Goal: Transaction & Acquisition: Purchase product/service

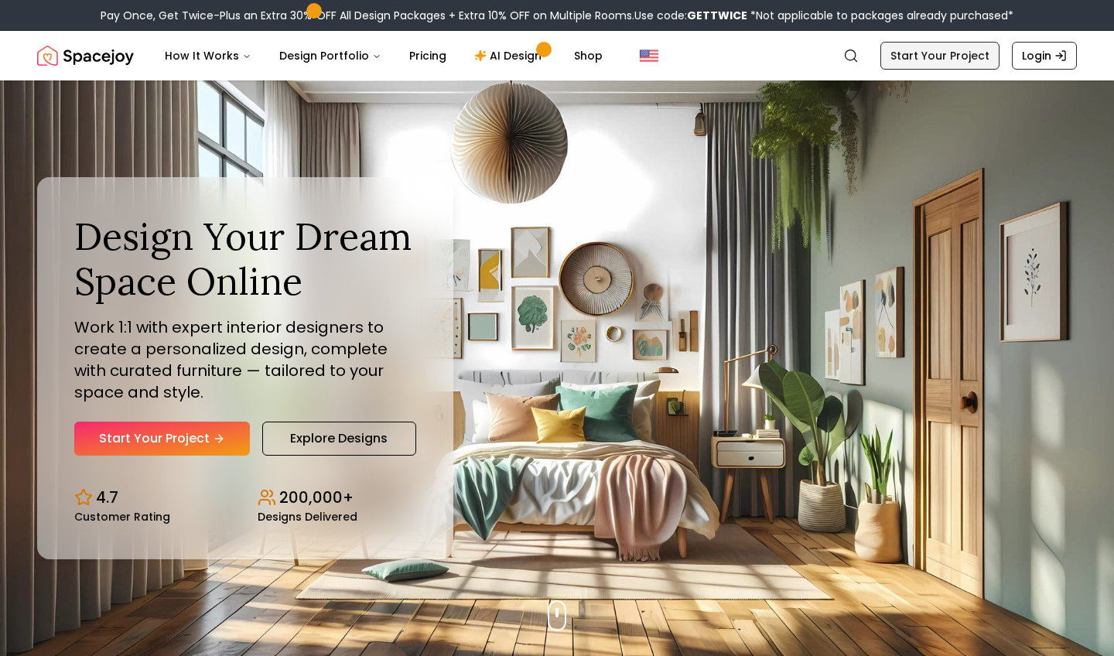
click at [978, 57] on link "Start Your Project" at bounding box center [940, 56] width 119 height 28
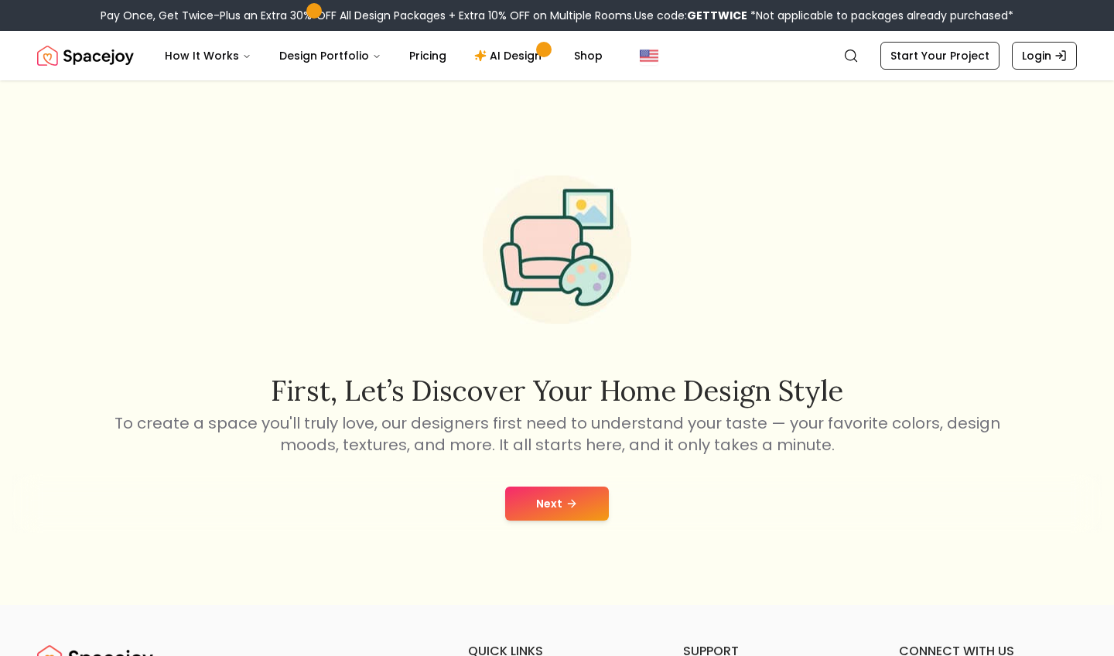
click at [552, 501] on button "Next" at bounding box center [557, 504] width 104 height 34
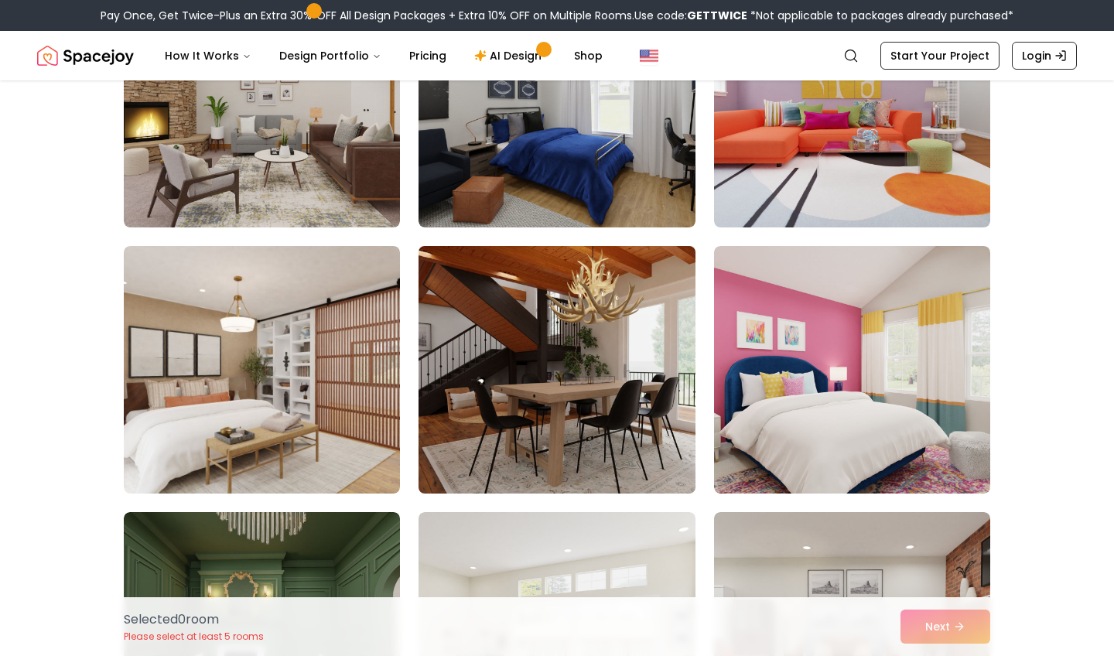
scroll to position [498, 0]
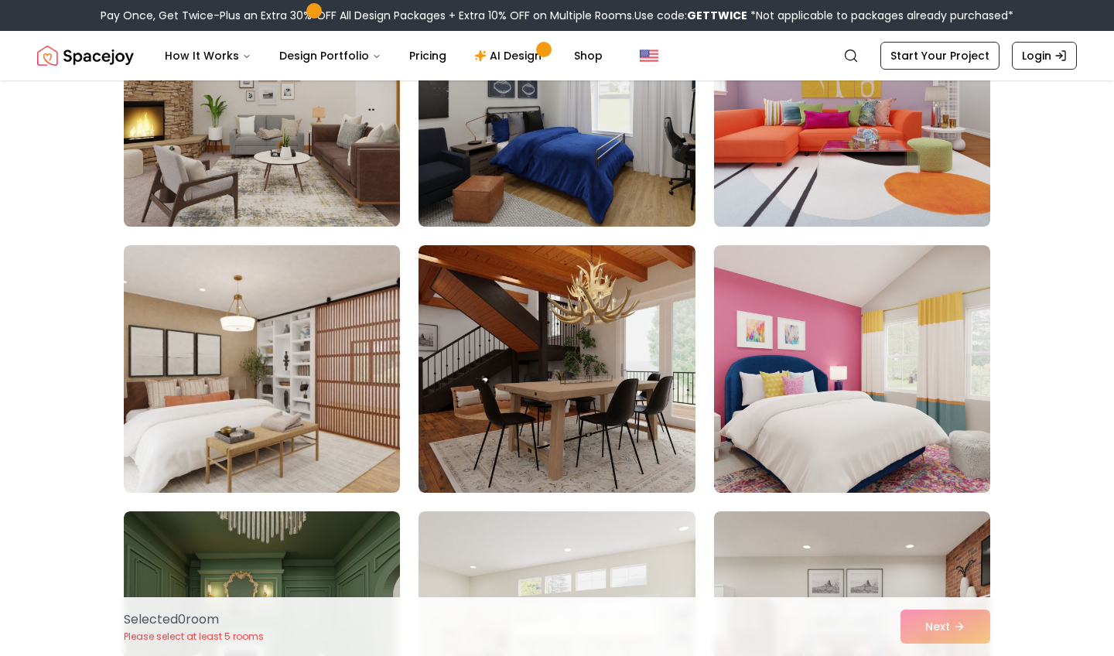
click at [344, 185] on img at bounding box center [262, 103] width 290 height 260
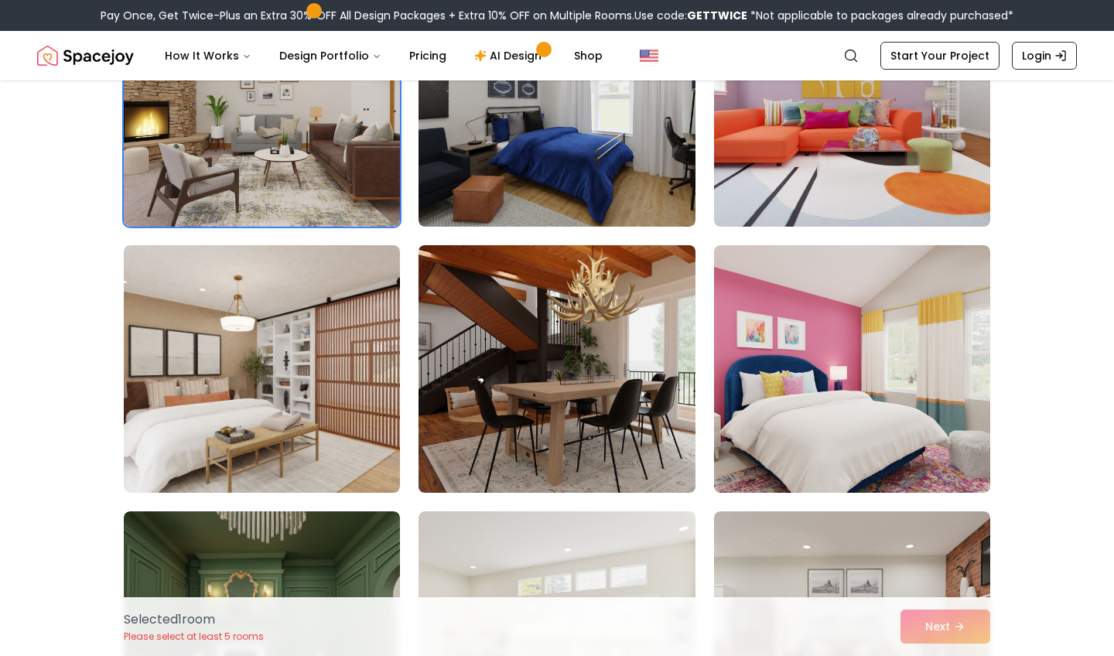
click at [528, 312] on img at bounding box center [557, 369] width 290 height 260
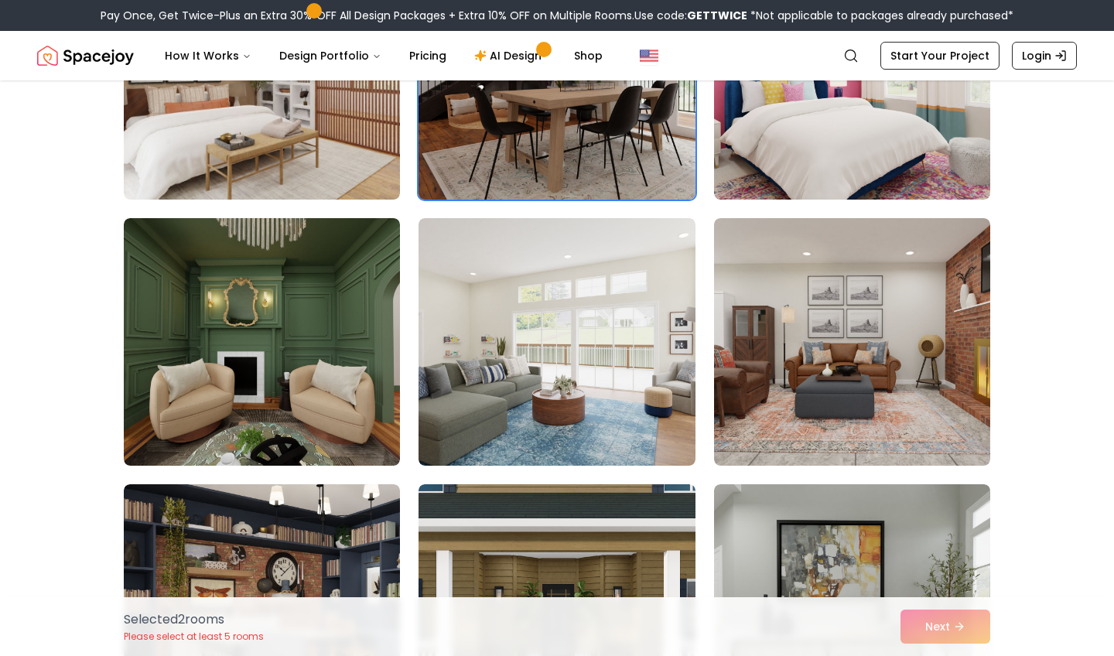
scroll to position [793, 0]
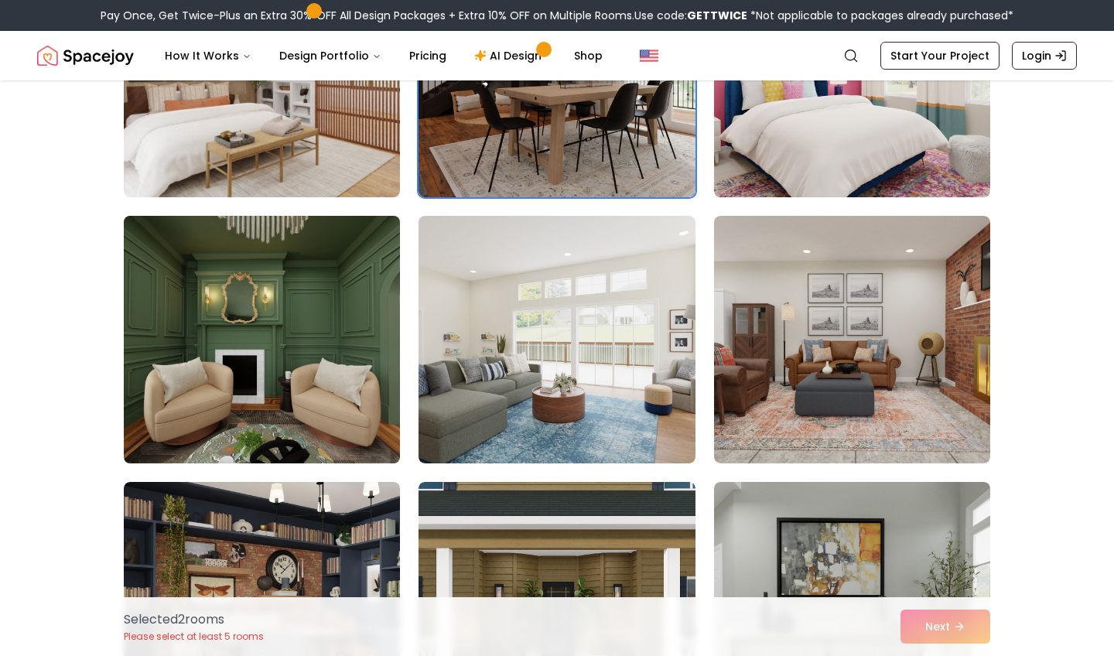
click at [354, 431] on img at bounding box center [262, 340] width 290 height 260
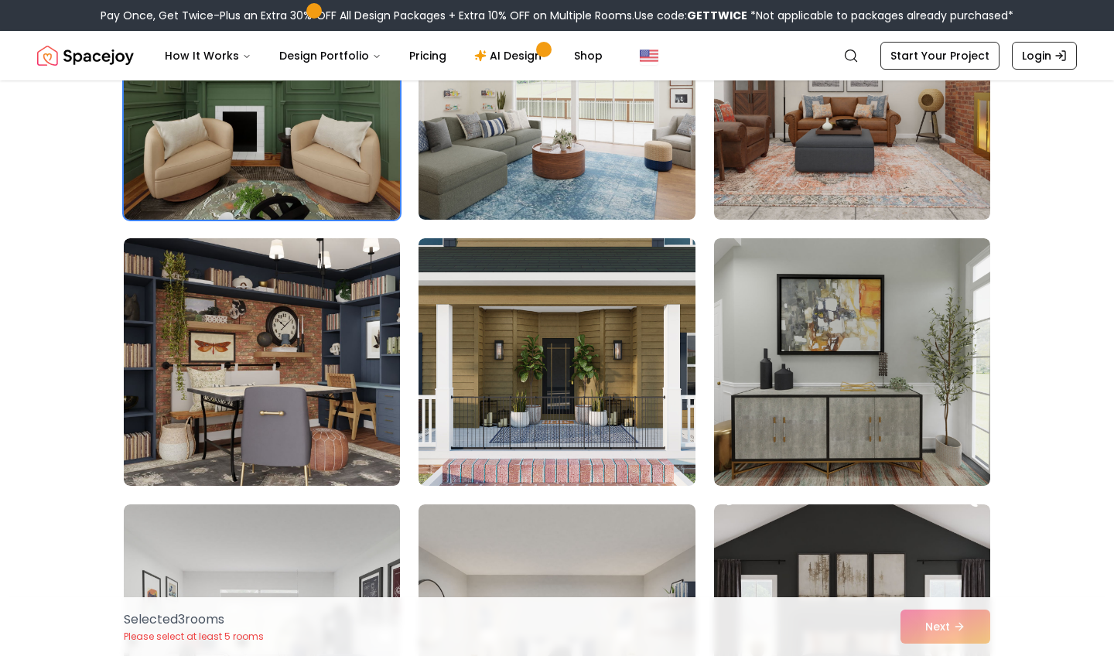
scroll to position [1043, 0]
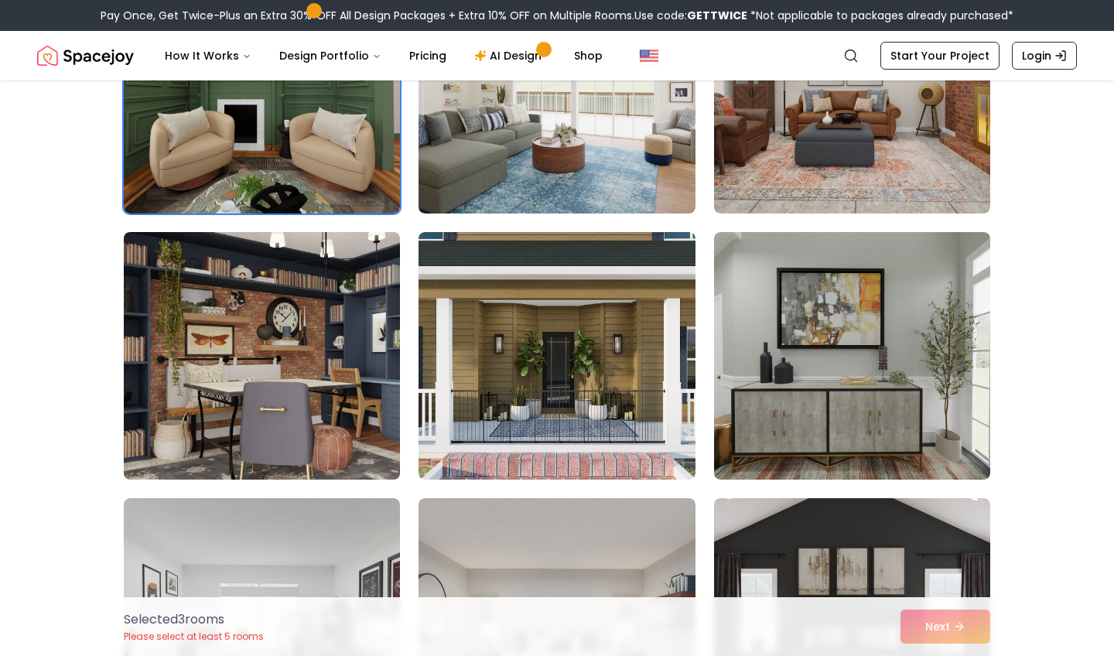
click at [330, 417] on img at bounding box center [262, 356] width 290 height 260
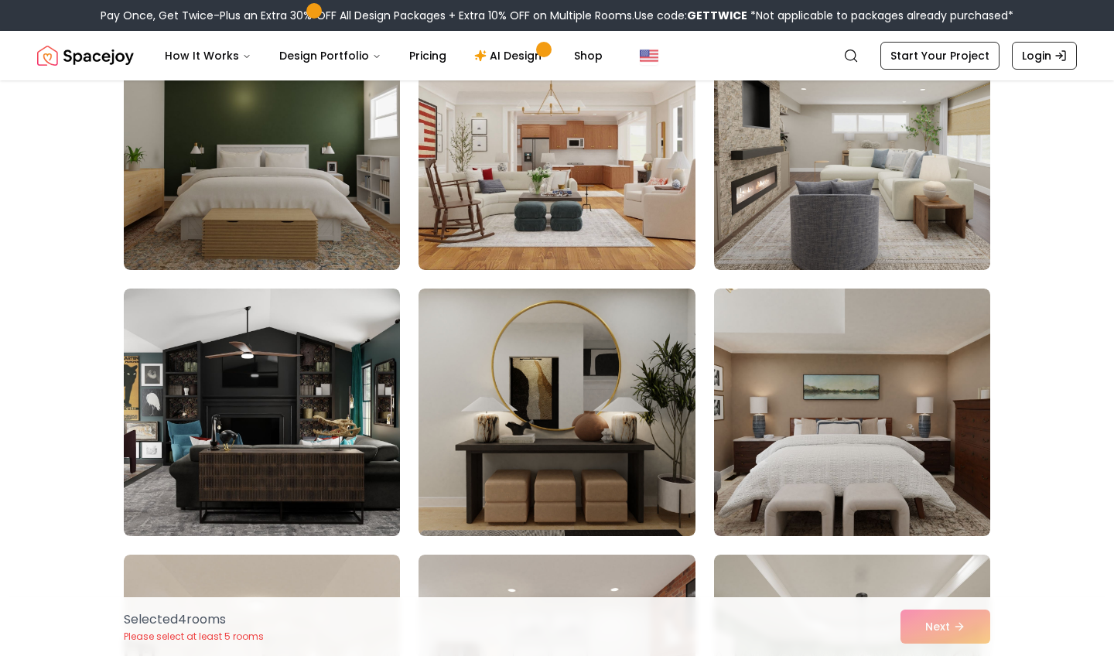
scroll to position [3116, 0]
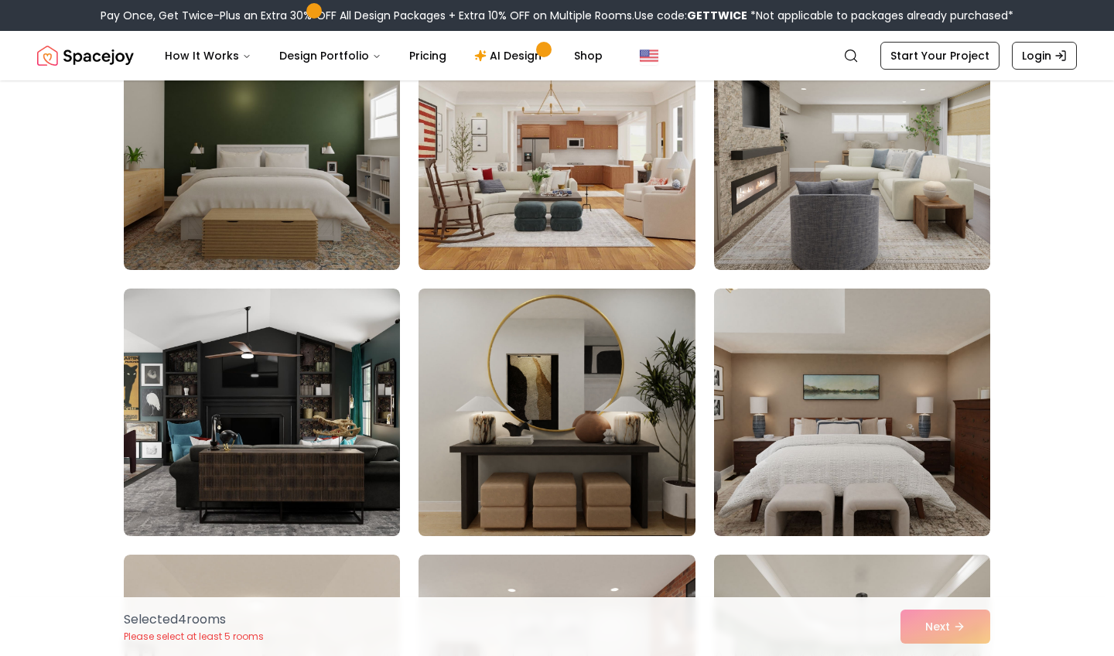
click at [549, 418] on img at bounding box center [557, 412] width 290 height 260
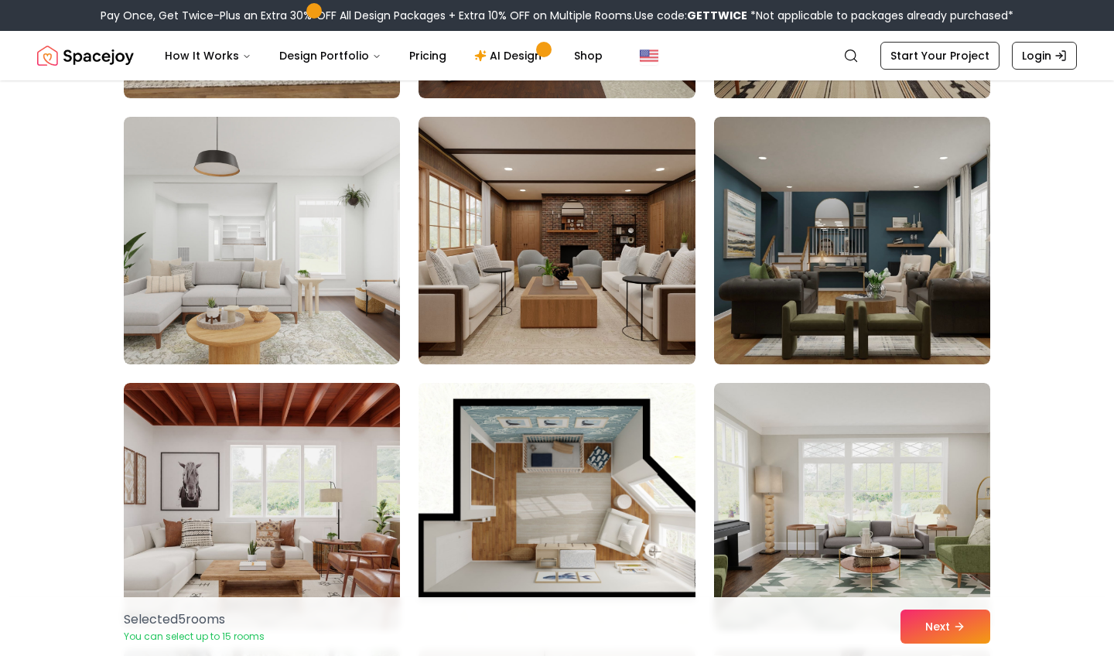
scroll to position [4086, 0]
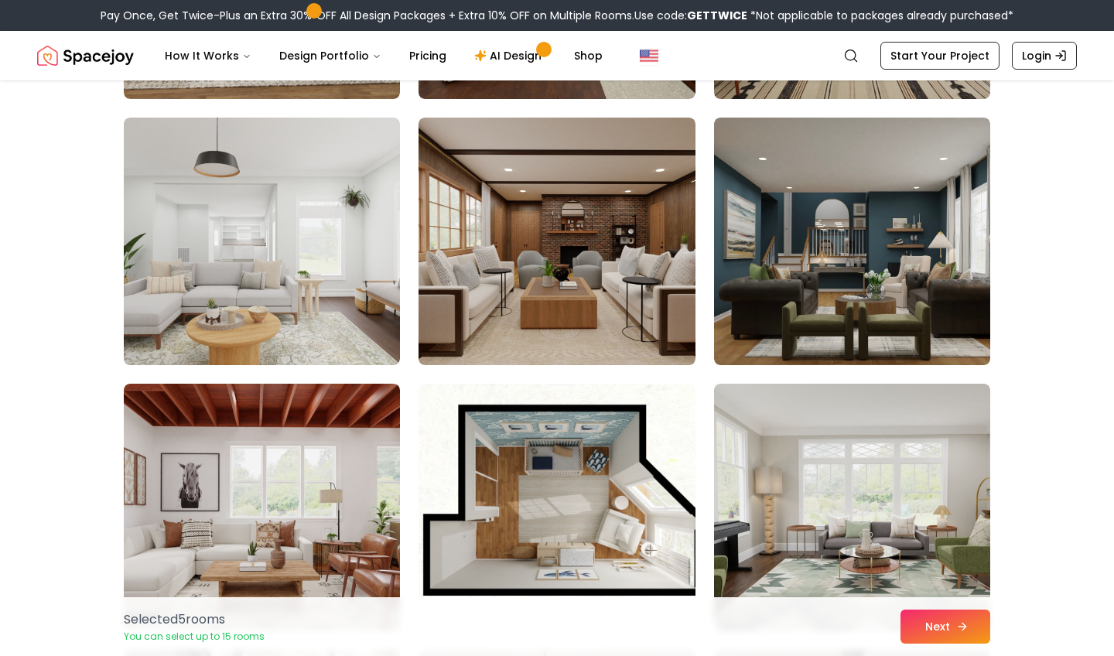
click at [986, 625] on button "Next" at bounding box center [946, 627] width 90 height 34
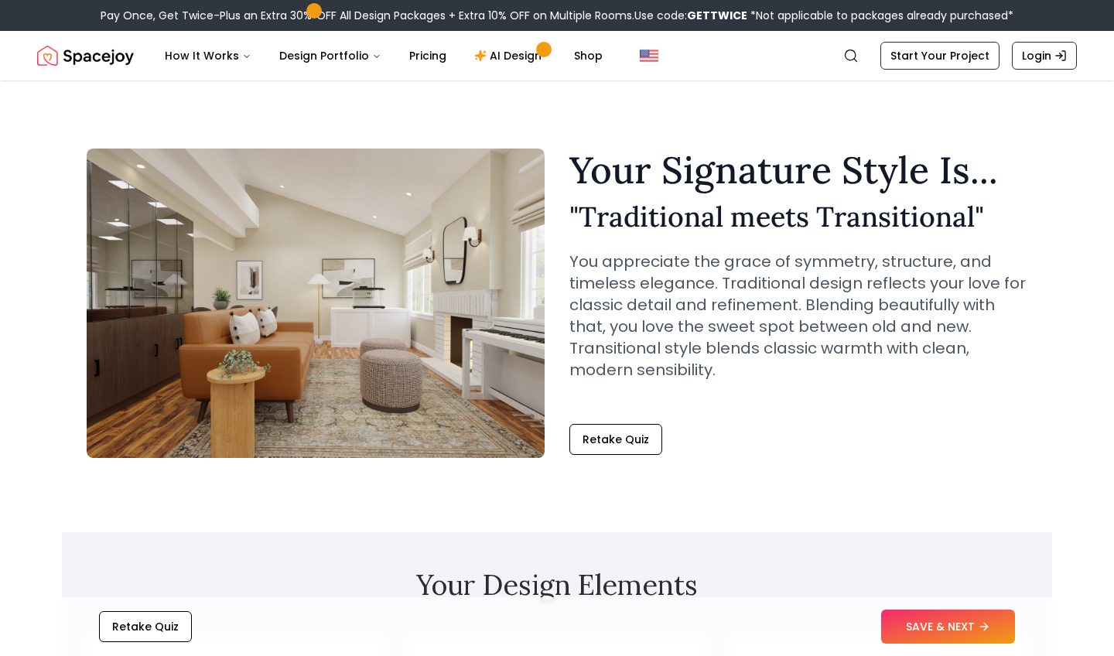
click at [963, 632] on button "SAVE & NEXT" at bounding box center [948, 627] width 134 height 34
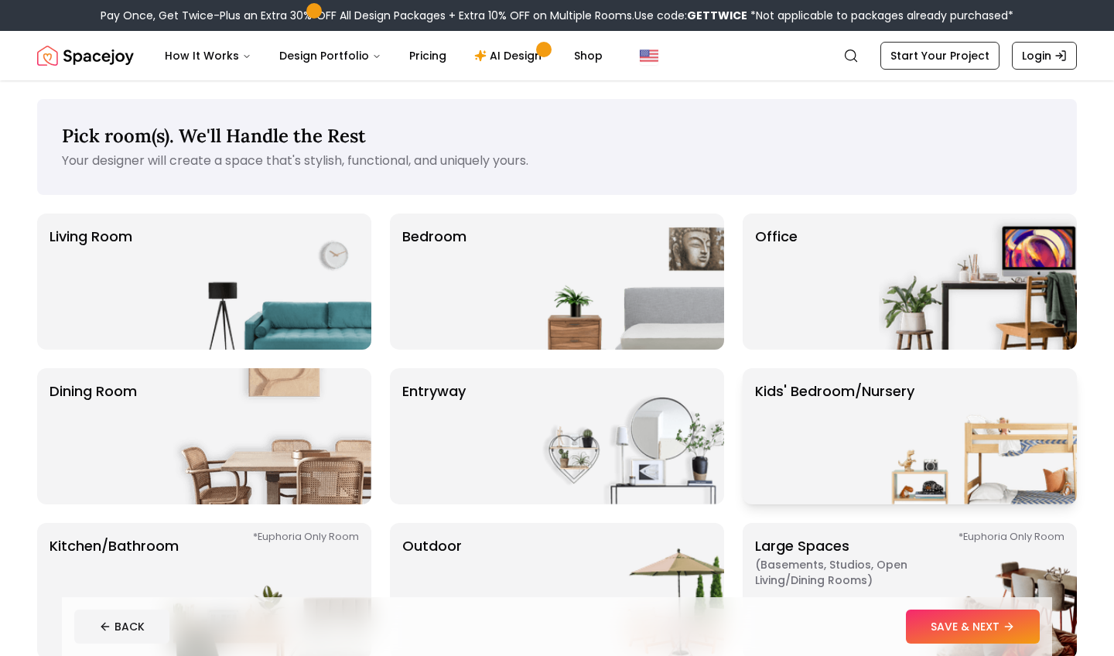
scroll to position [1, 0]
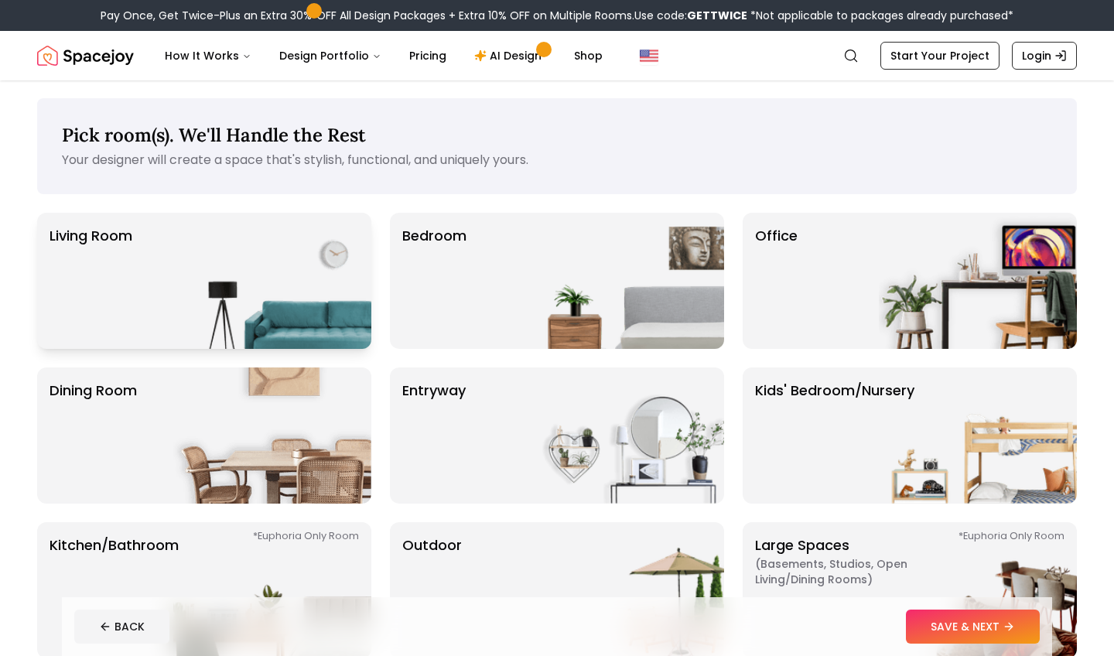
click at [291, 265] on img at bounding box center [272, 281] width 198 height 136
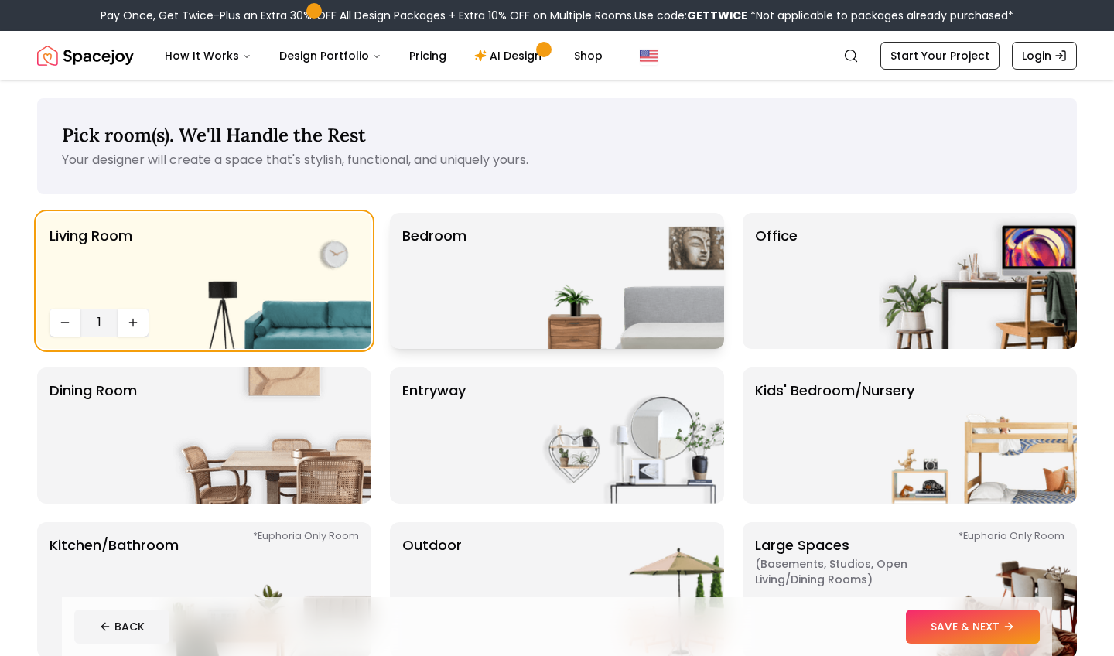
click at [575, 258] on img at bounding box center [625, 281] width 198 height 136
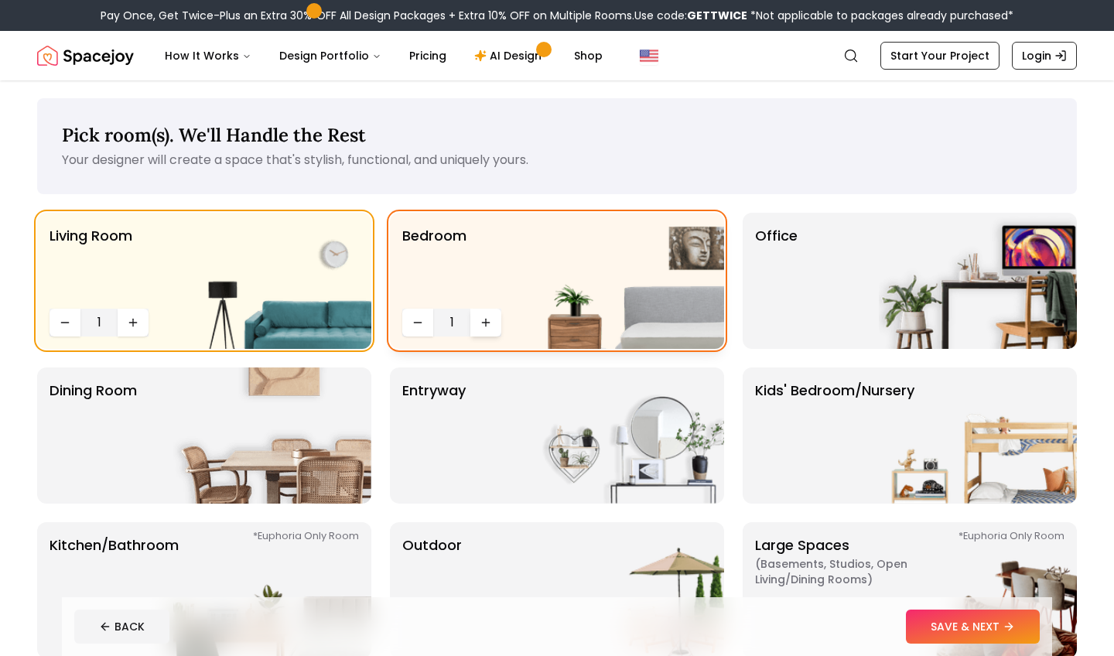
click at [495, 317] on button "Increase quantity" at bounding box center [486, 323] width 31 height 28
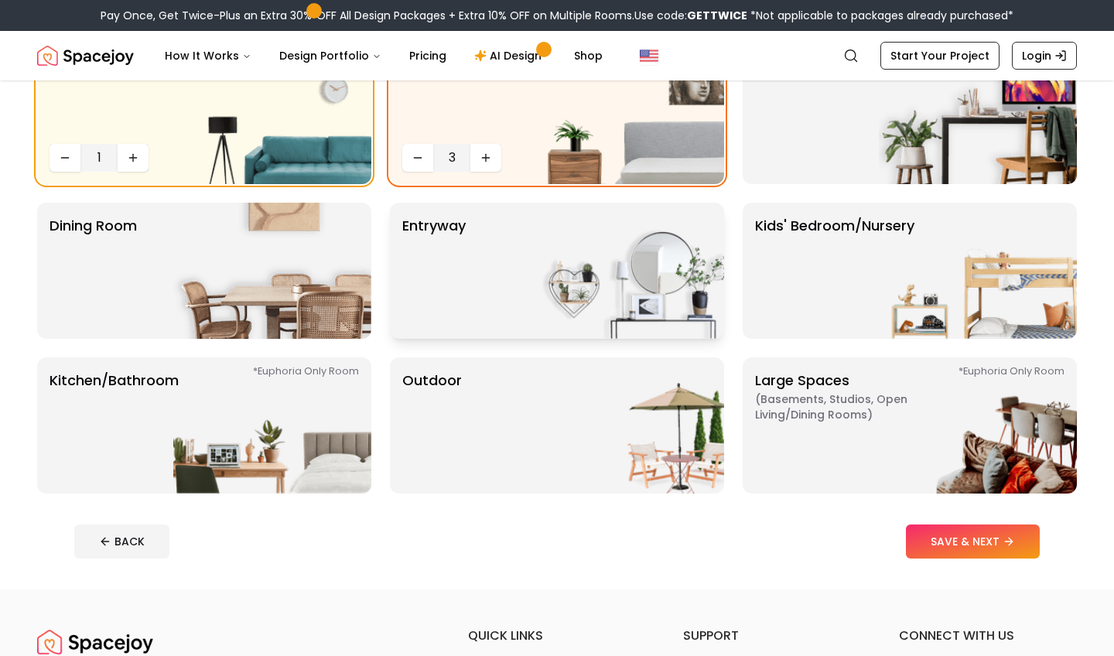
scroll to position [170, 0]
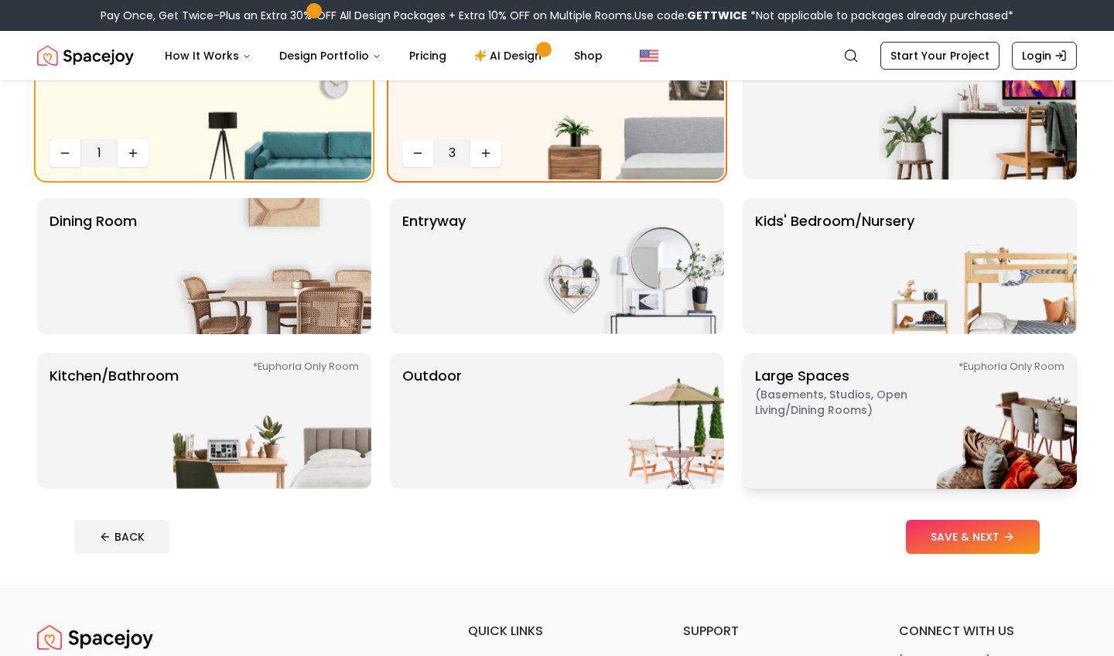
click at [862, 389] on span "( Basements, Studios, Open living/dining rooms )" at bounding box center [851, 402] width 193 height 31
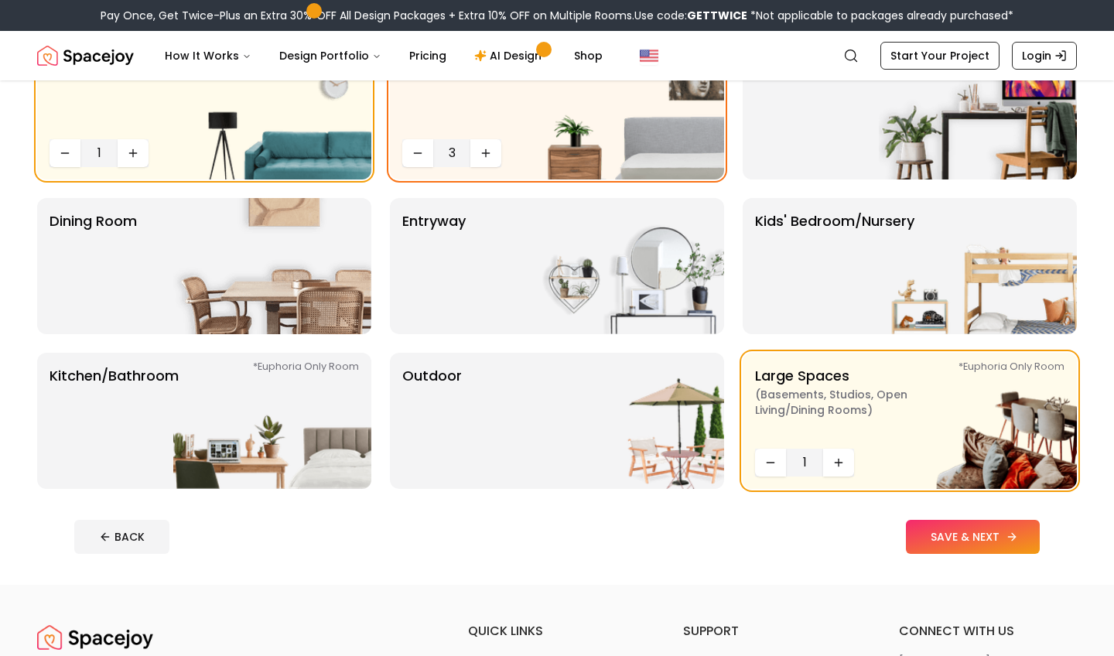
click at [994, 530] on button "SAVE & NEXT" at bounding box center [973, 537] width 134 height 34
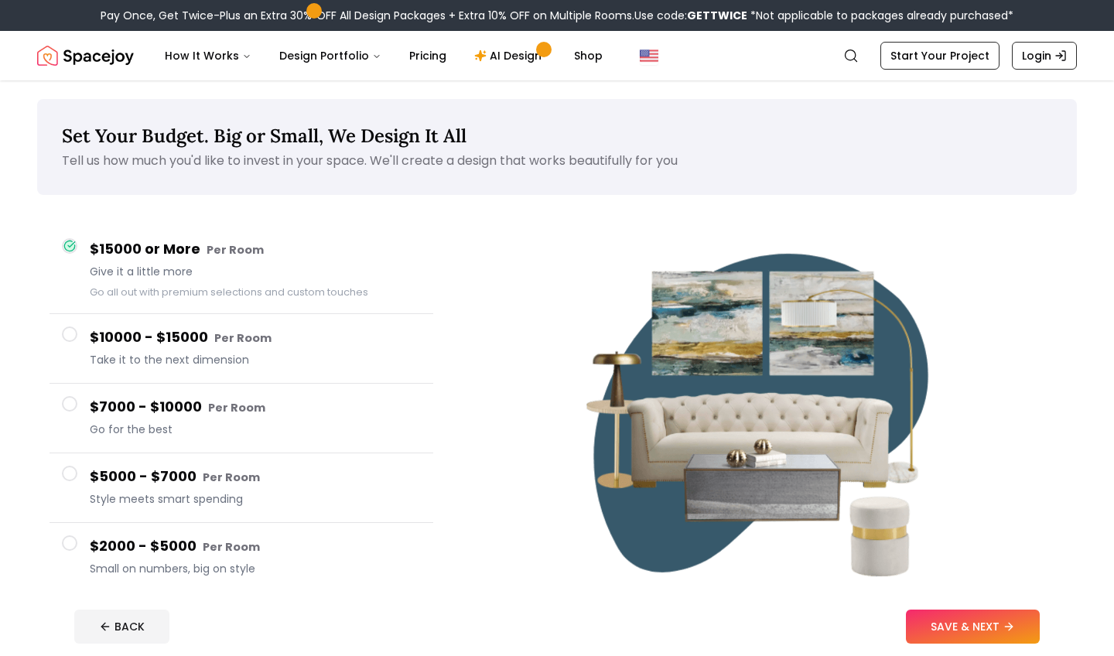
click at [217, 569] on span "Small on numbers, big on style" at bounding box center [255, 568] width 331 height 15
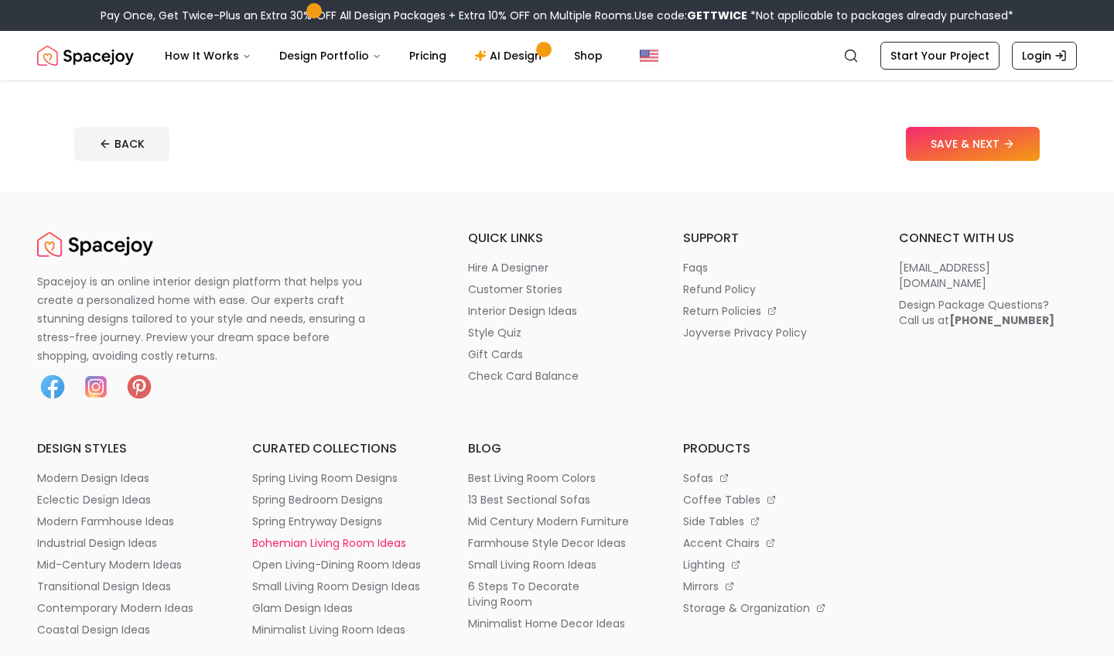
scroll to position [535, 0]
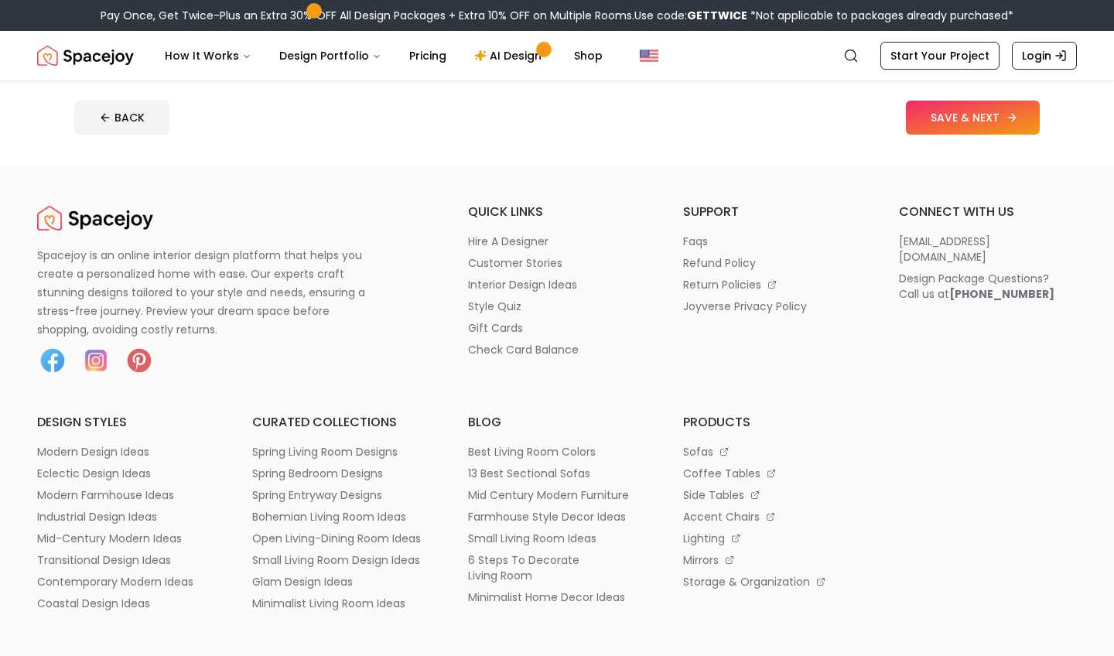
click at [940, 127] on button "SAVE & NEXT" at bounding box center [973, 118] width 134 height 34
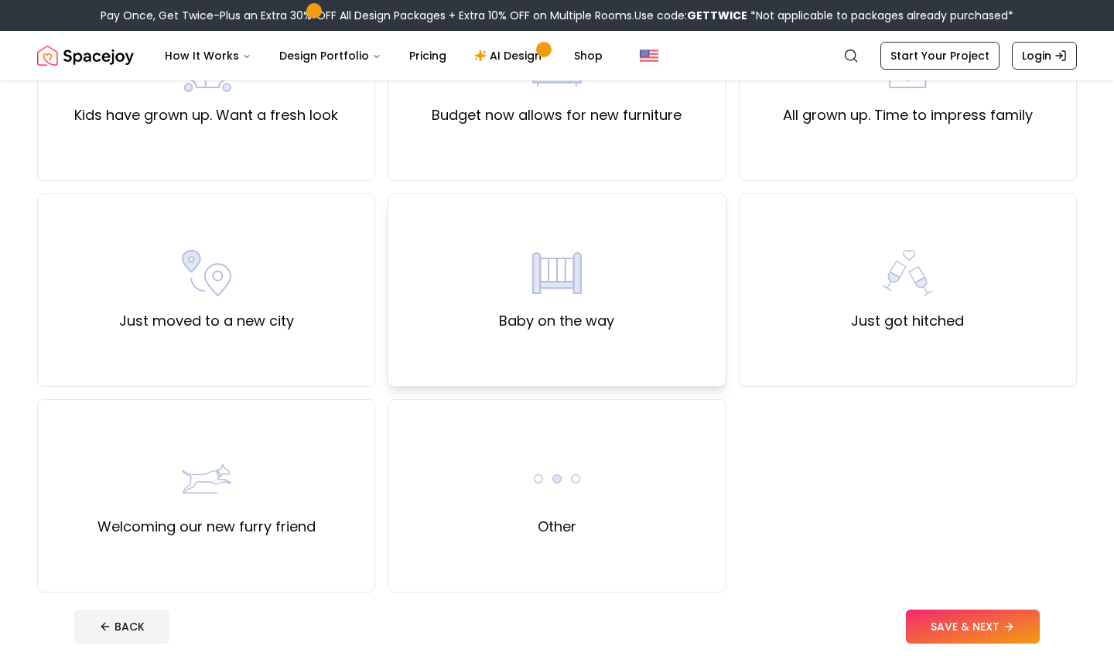
scroll to position [471, 0]
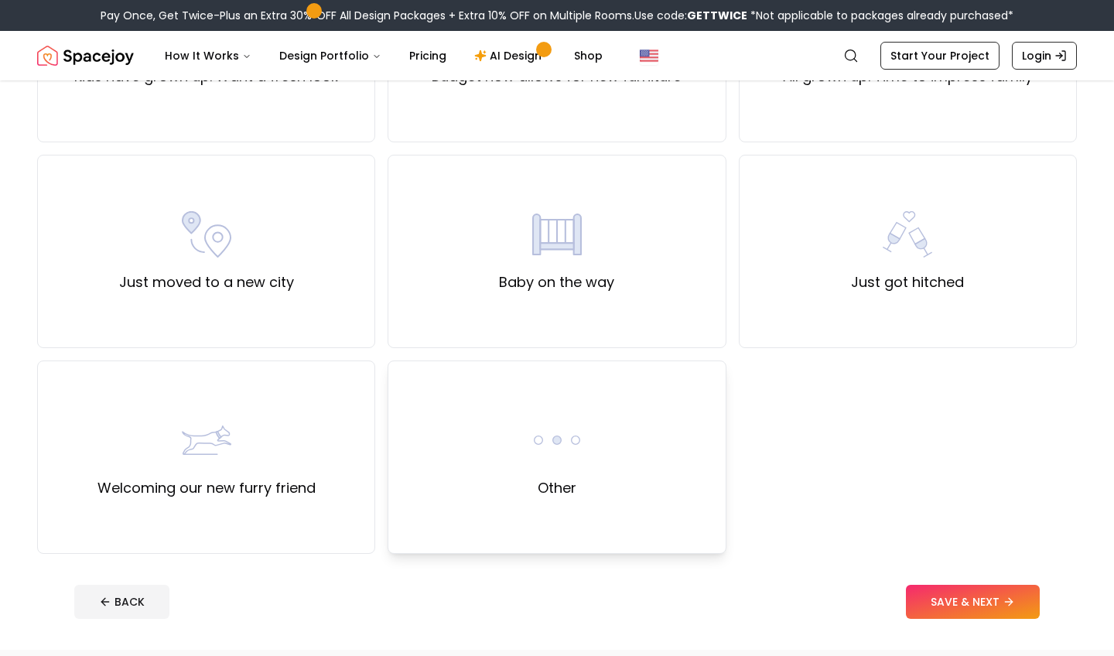
click at [570, 461] on img at bounding box center [557, 441] width 50 height 50
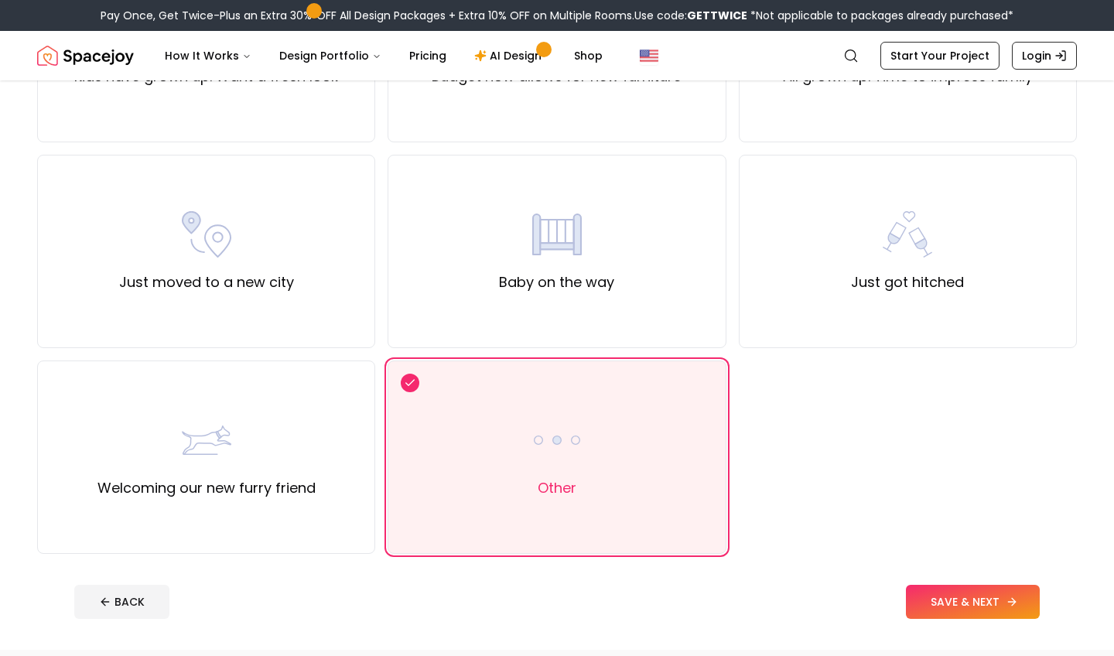
click at [1015, 605] on icon at bounding box center [1012, 602] width 12 height 12
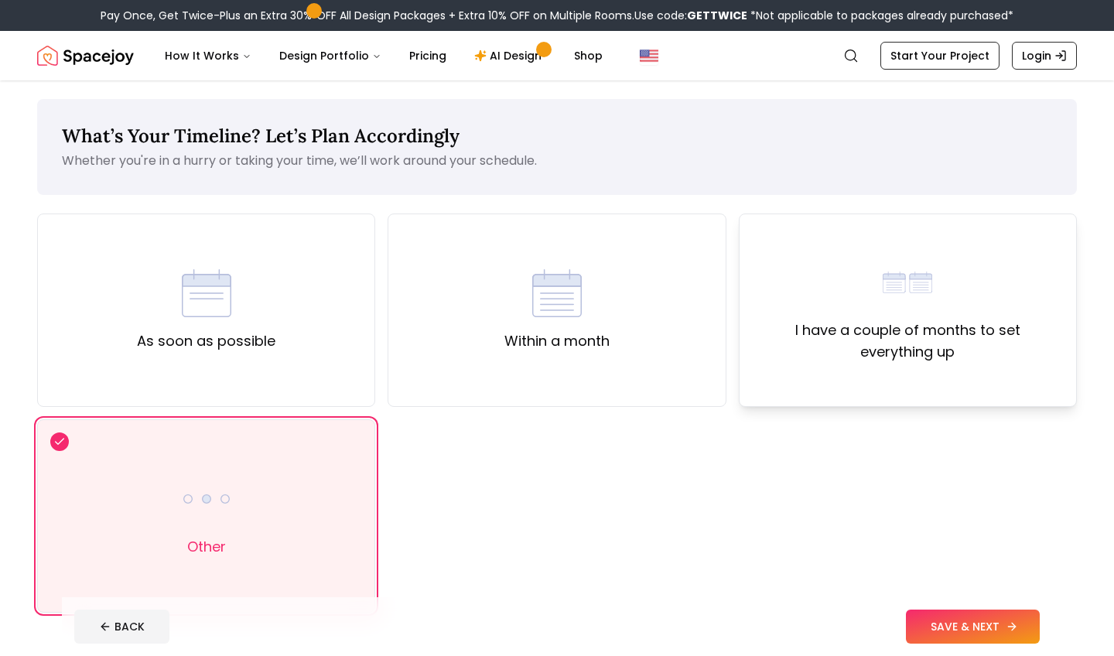
click at [1022, 368] on div "I have a couple of months to set everything up" at bounding box center [908, 310] width 338 height 193
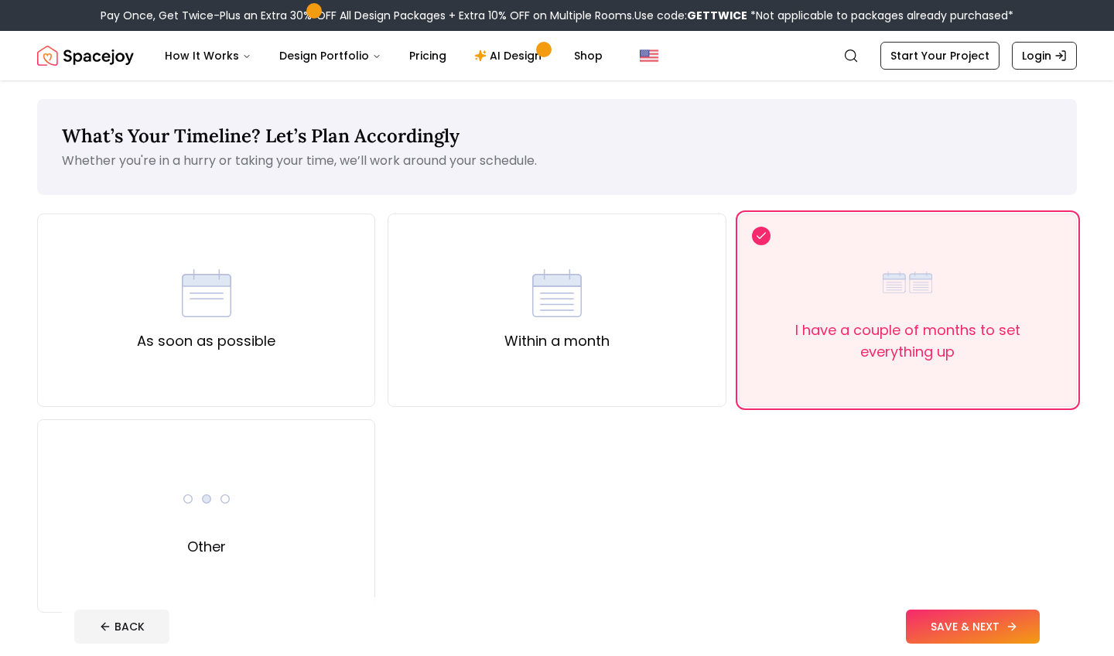
click at [989, 628] on button "SAVE & NEXT" at bounding box center [973, 627] width 134 height 34
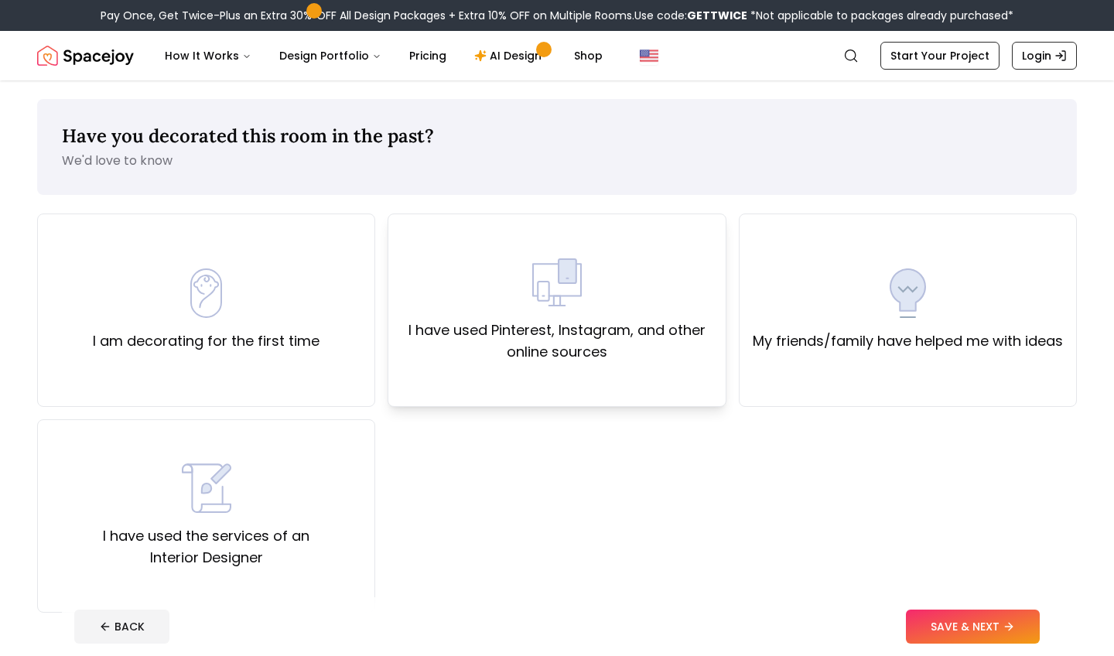
click at [646, 289] on div "I have used Pinterest, Instagram, and other online sources" at bounding box center [557, 310] width 312 height 105
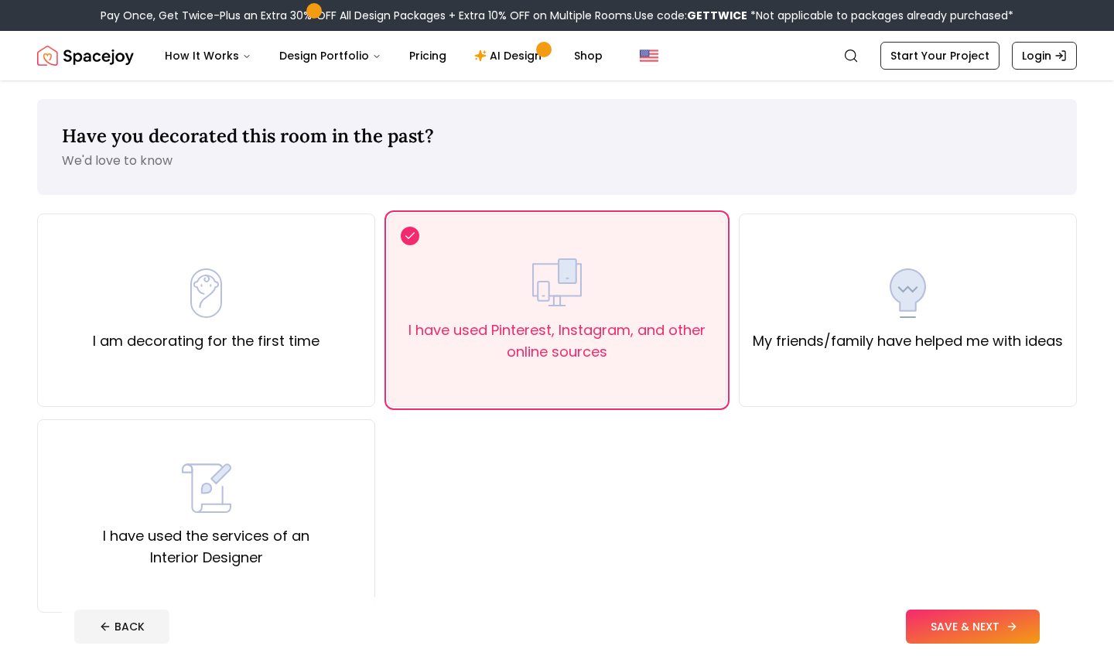
click at [925, 614] on button "SAVE & NEXT" at bounding box center [973, 627] width 134 height 34
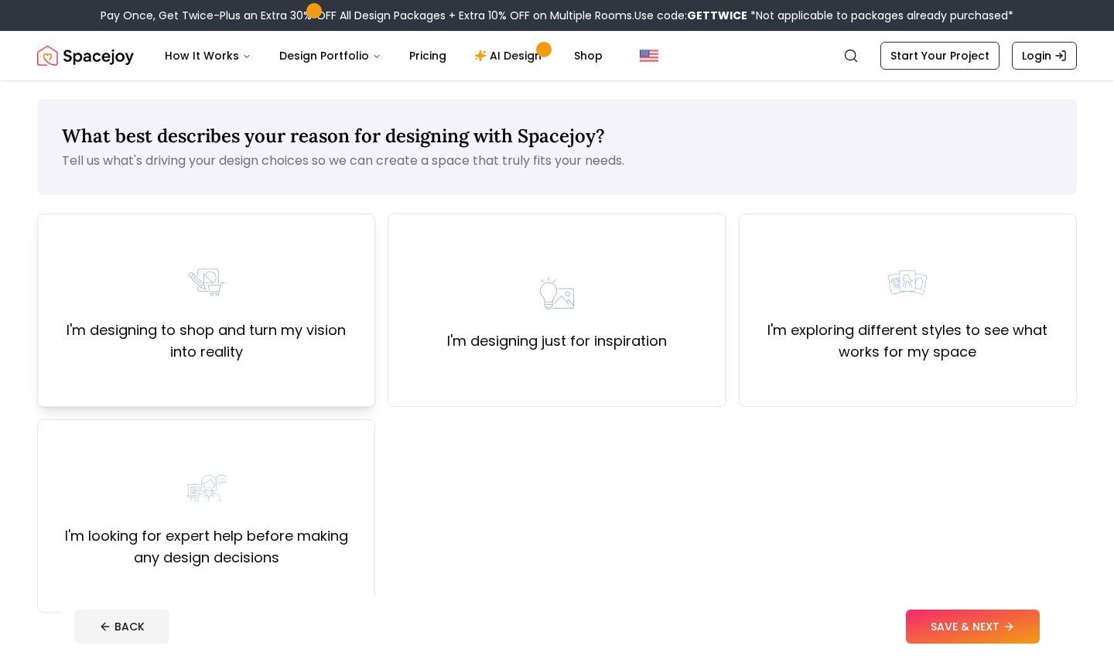
click at [80, 315] on div "I'm designing to shop and turn my vision into reality" at bounding box center [206, 310] width 312 height 105
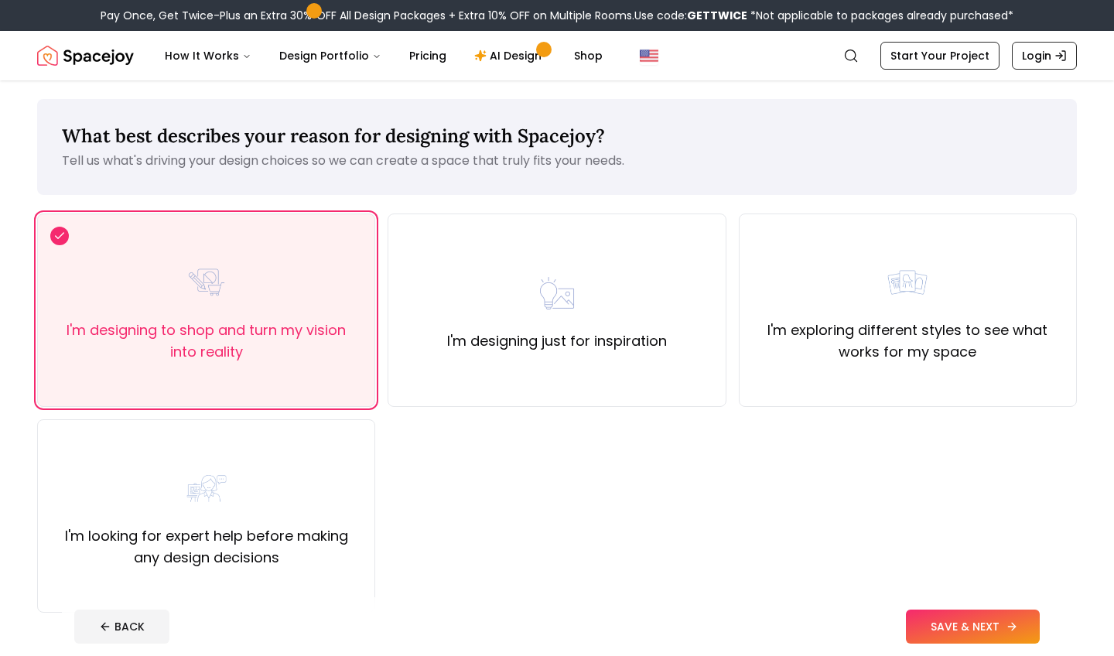
click at [1013, 635] on button "SAVE & NEXT" at bounding box center [973, 627] width 134 height 34
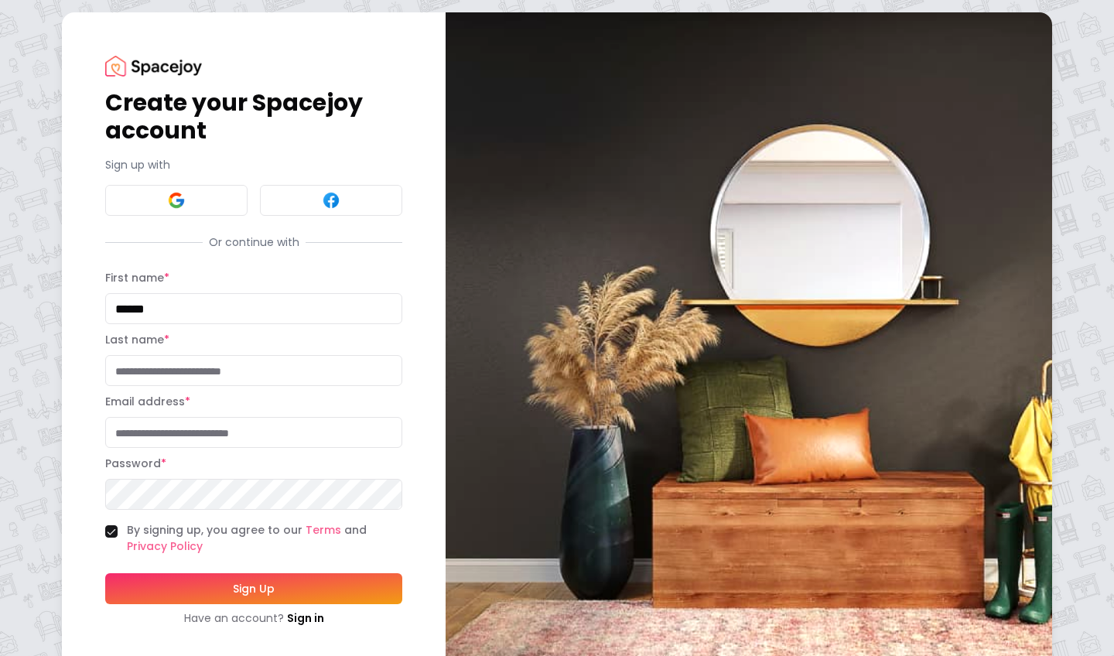
type input "******"
type input "*"
type input "**********"
click at [254, 588] on button "Sign Up" at bounding box center [253, 588] width 297 height 31
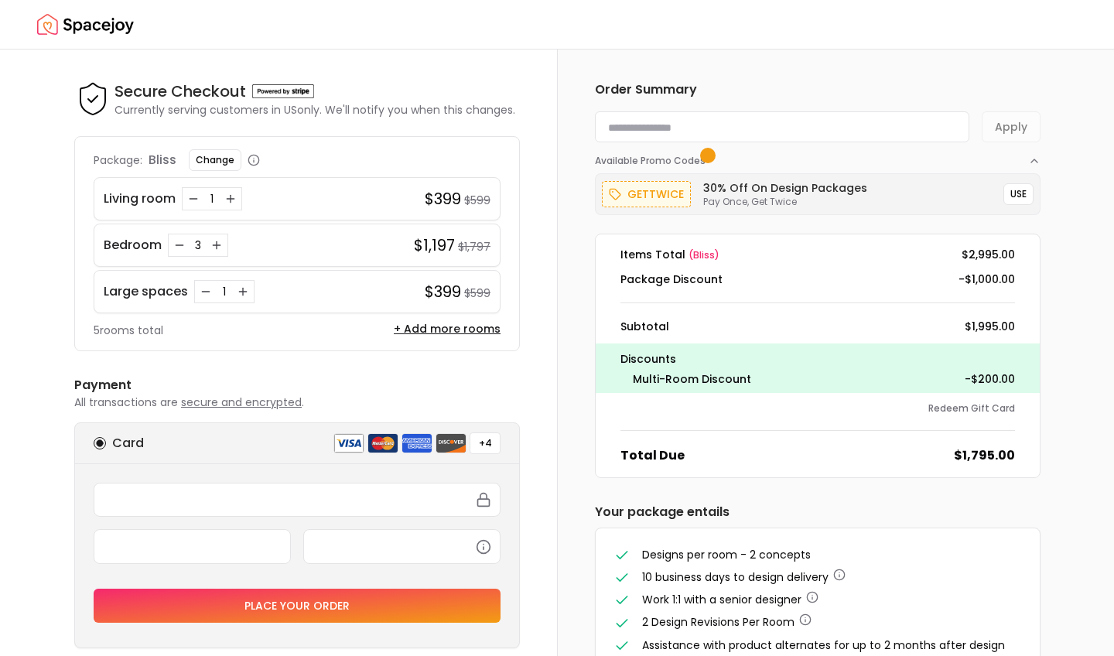
click at [84, 18] on img "Spacejoy" at bounding box center [85, 24] width 97 height 31
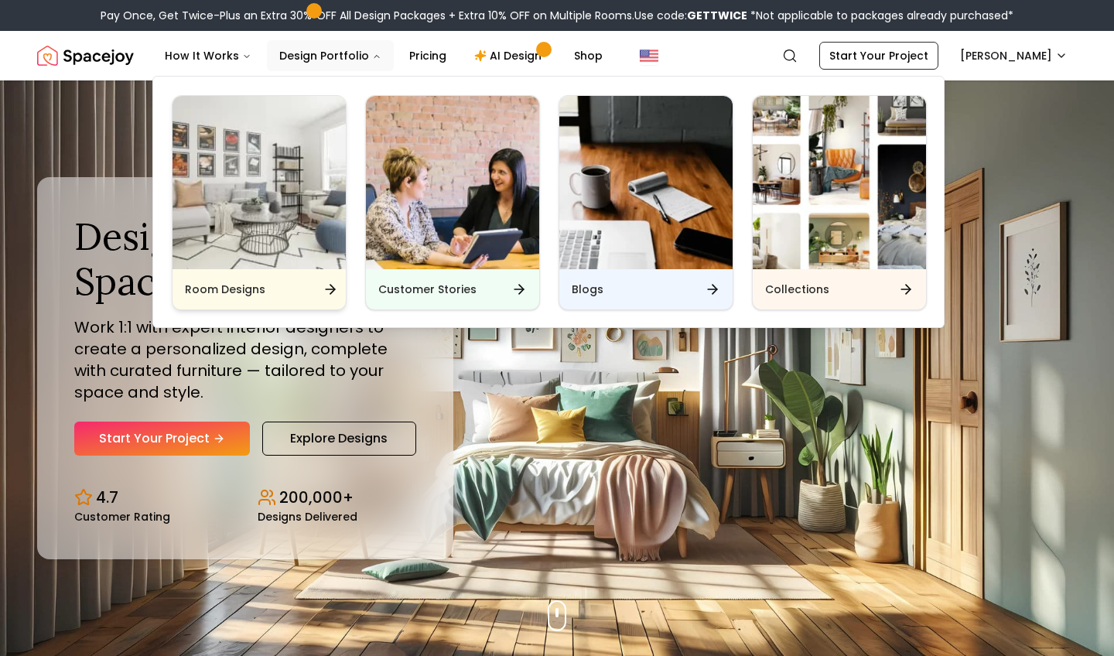
click at [288, 250] on img "Main" at bounding box center [259, 182] width 173 height 173
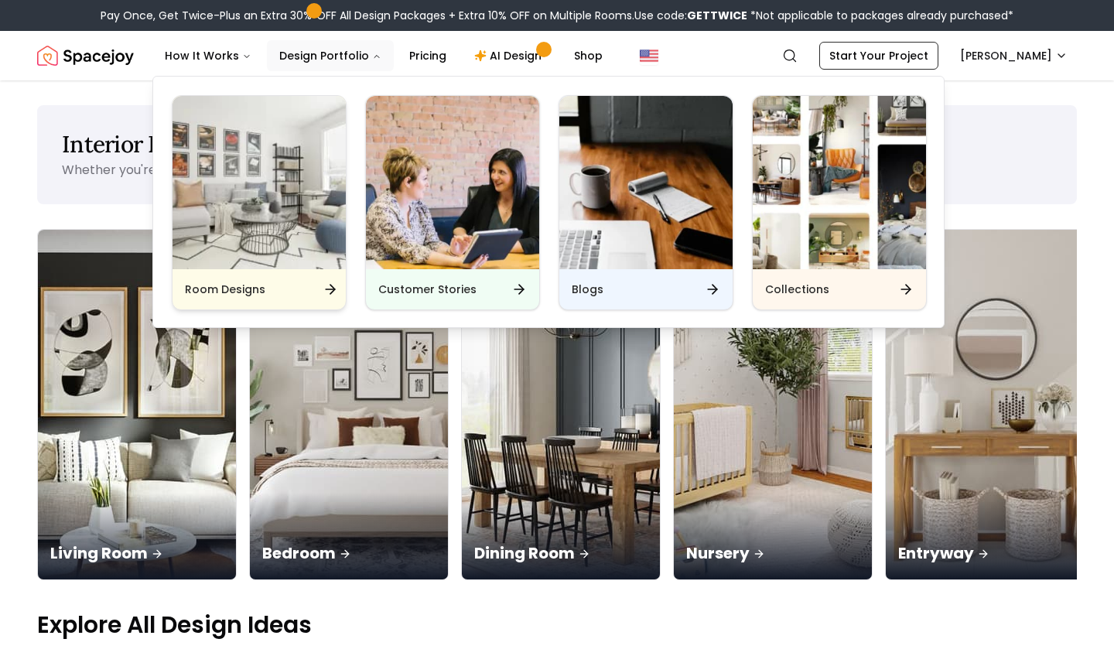
click at [291, 231] on img "Main" at bounding box center [259, 182] width 173 height 173
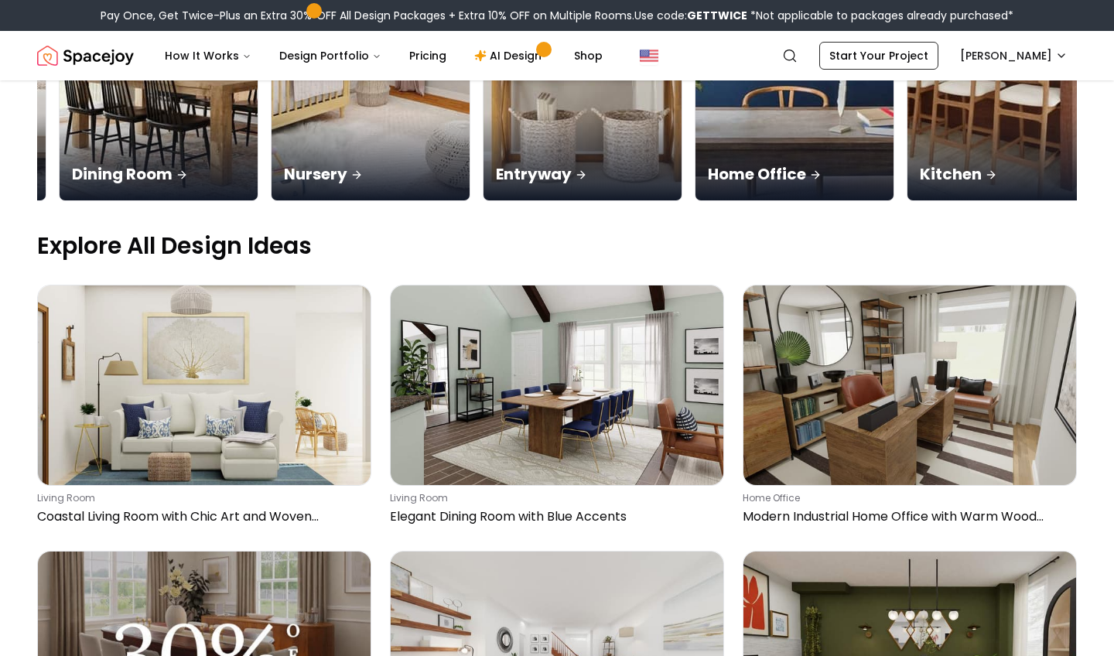
scroll to position [428, 0]
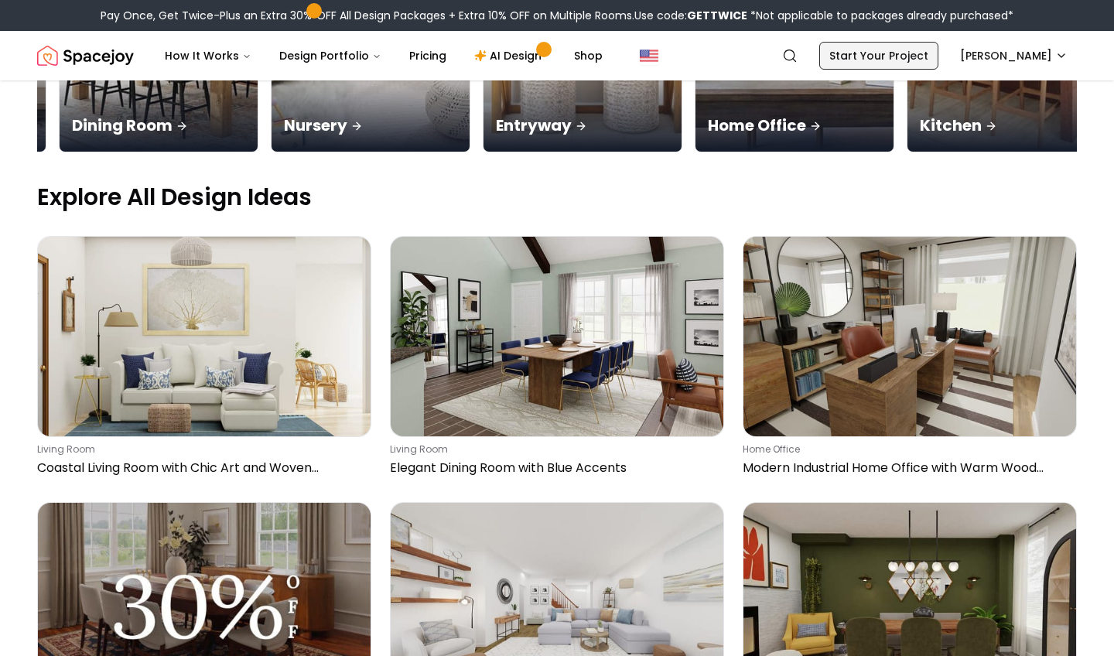
click at [867, 59] on link "Start Your Project" at bounding box center [879, 56] width 119 height 28
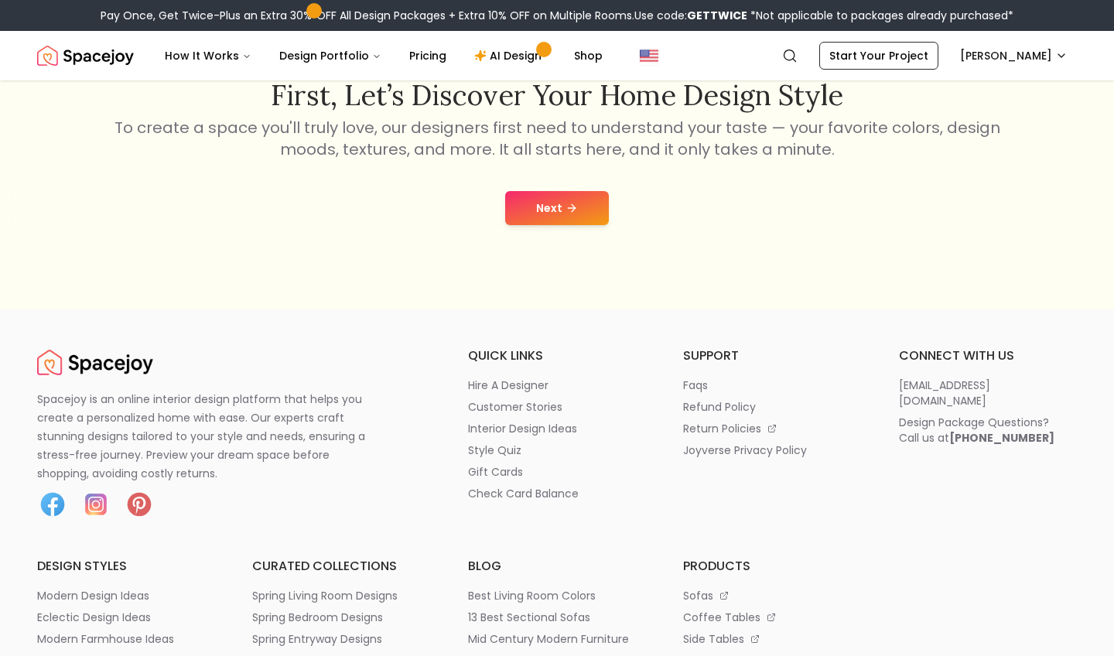
scroll to position [363, 0]
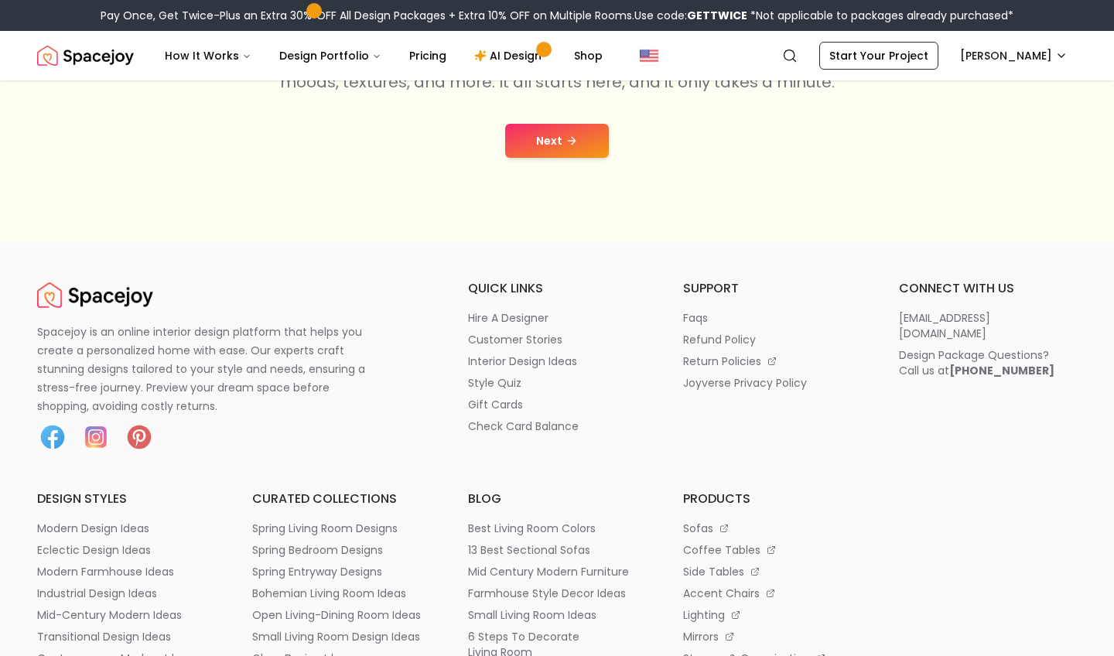
click at [590, 301] on ul "quick links hire a designer customer stories interior design ideas style quiz g…" at bounding box center [557, 365] width 178 height 173
click at [570, 153] on button "Next" at bounding box center [557, 141] width 104 height 34
